Goal: Task Accomplishment & Management: Manage account settings

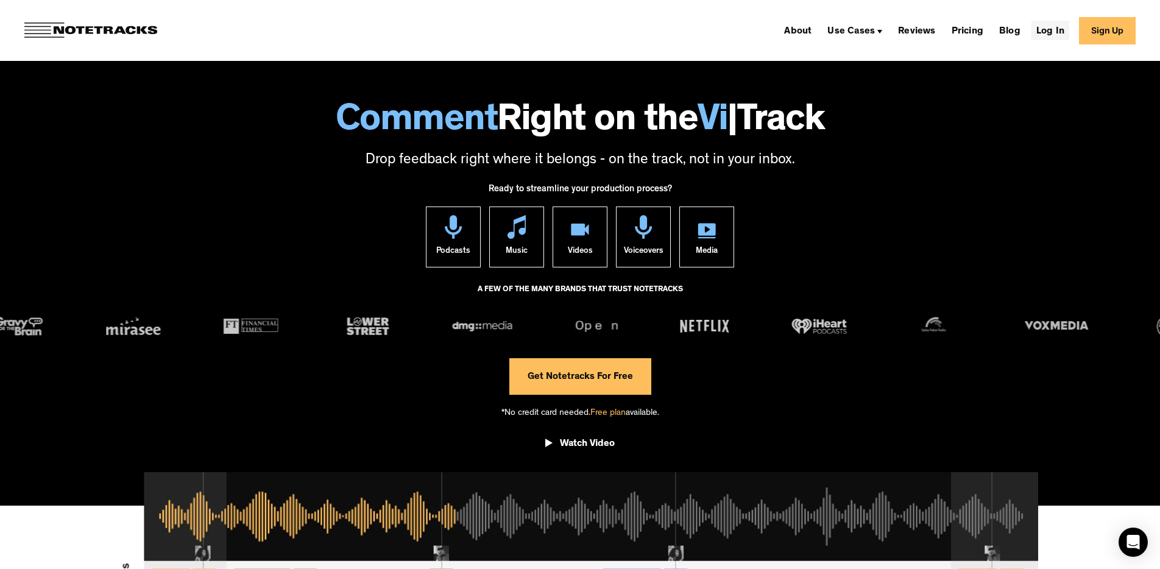
click at [1059, 30] on link "Log In" at bounding box center [1050, 30] width 38 height 19
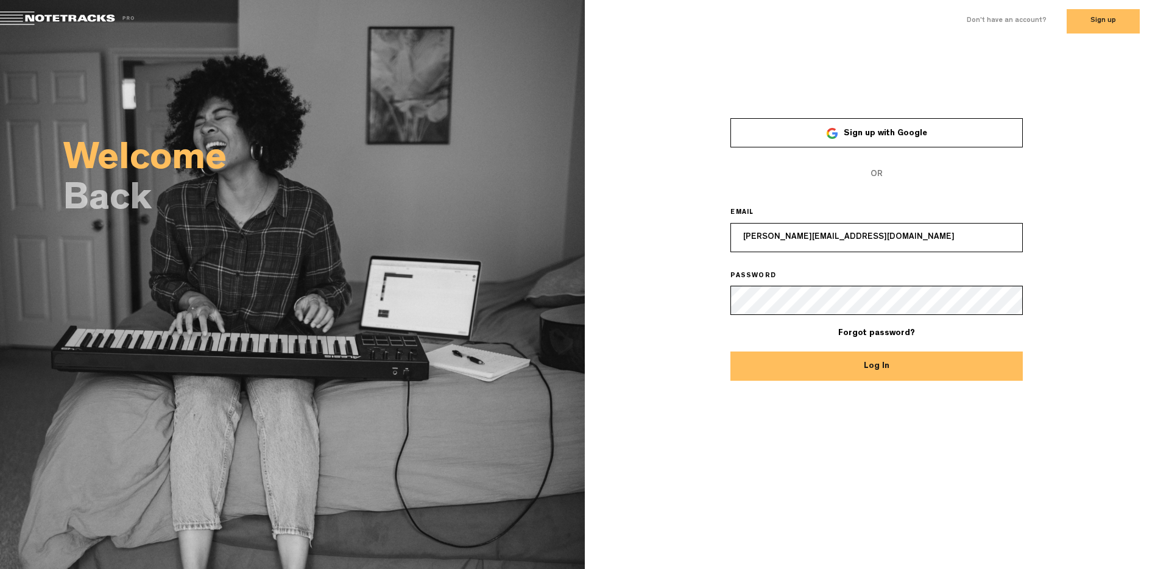
drag, startPoint x: 865, startPoint y: 236, endPoint x: 646, endPoint y: 234, distance: 218.7
click at [646, 234] on div "× Sign up with Google OR EMAIL paul@compelledpodcast.com PASSWORD Forgot passwo…" at bounding box center [877, 241] width 585 height 281
type input "mdweeber@gmail."
drag, startPoint x: 821, startPoint y: 236, endPoint x: 641, endPoint y: 230, distance: 179.8
click at [642, 230] on div "× Sign up with Google OR EMAIL mdweeber@gmail. PASSWORD Forgot password? Log In" at bounding box center [877, 241] width 585 height 281
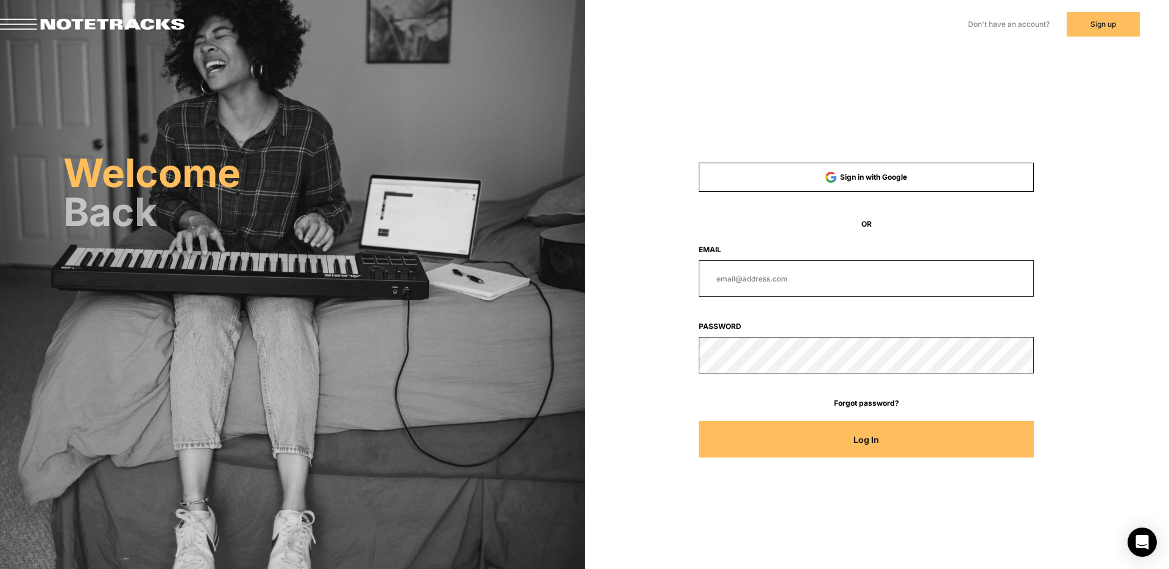
type input "paul@compelledpodcast.com"
drag, startPoint x: 836, startPoint y: 281, endPoint x: 650, endPoint y: 270, distance: 186.1
click at [651, 270] on div "paul@compelledpodcast.com" at bounding box center [866, 278] width 447 height 37
click at [612, 360] on body "Don't have an account? Sign up Already have an account? Log In Welcome Back Sig…" at bounding box center [584, 284] width 1169 height 569
click at [631, 358] on div "Sign in with Google OR Email Password Forgot password? Log In" at bounding box center [867, 308] width 486 height 324
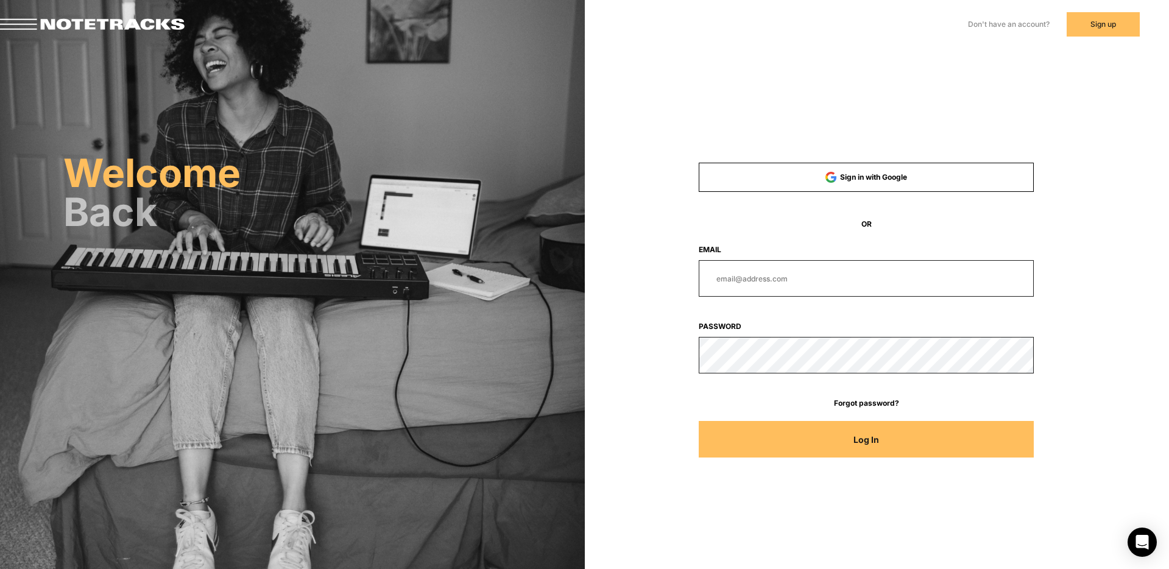
click at [1082, 73] on div "Sign in with Google OR Email Password Forgot password? Log In" at bounding box center [877, 172] width 585 height 344
